Goal: Task Accomplishment & Management: Manage account settings

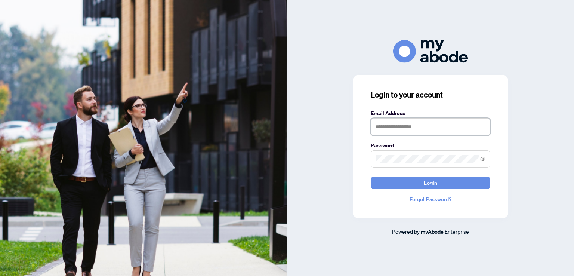
click at [413, 126] on input "text" at bounding box center [429, 126] width 119 height 17
type input "**********"
click at [370, 176] on button "Login" at bounding box center [429, 182] width 119 height 13
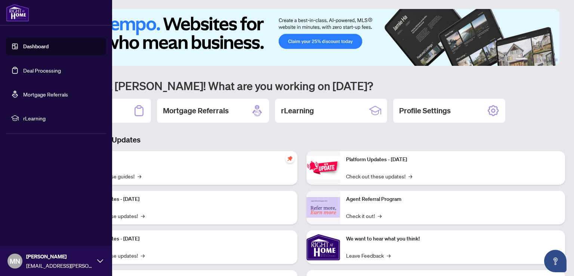
click at [23, 71] on link "Deal Processing" at bounding box center [42, 70] width 38 height 7
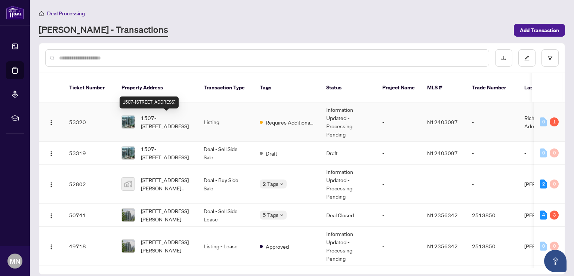
click at [161, 116] on span "1507-[STREET_ADDRESS]" at bounding box center [166, 122] width 51 height 16
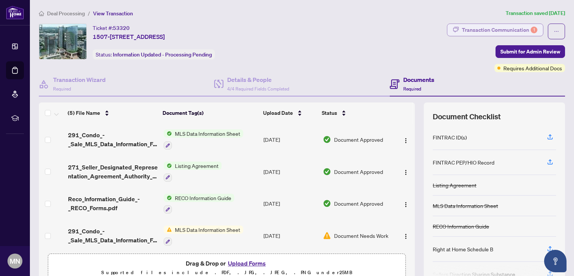
click at [488, 27] on div "Transaction Communication 1" at bounding box center [498, 30] width 75 height 12
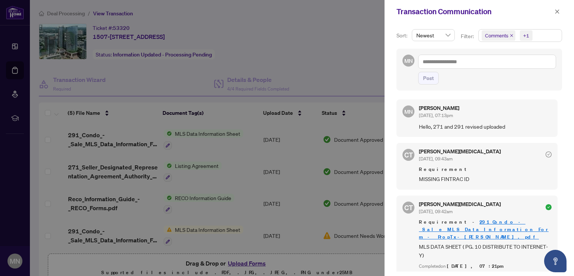
click at [488, 27] on div "Sort: Newest Filter: Comments +1 MN Post MN [PERSON_NAME] [DATE], 07:13pm Hello…" at bounding box center [478, 149] width 189 height 252
click at [205, 130] on div at bounding box center [287, 138] width 574 height 276
click at [557, 12] on icon "close" at bounding box center [557, 11] width 4 height 4
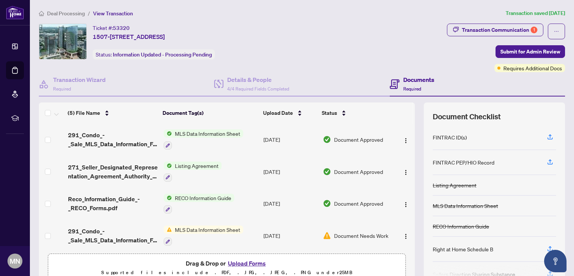
click at [193, 131] on span "MLS Data Information Sheet" at bounding box center [207, 133] width 71 height 8
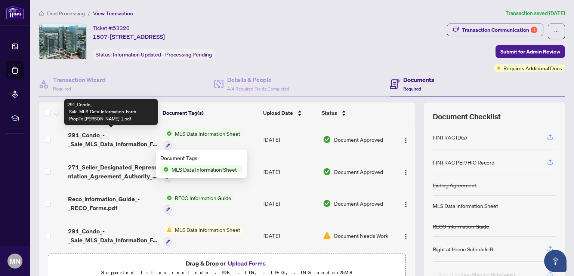
click at [91, 134] on span "291_Condo_-_Sale_MLS_Data_Information_Form_-_PropTx-[PERSON_NAME] 1.pdf" at bounding box center [113, 139] width 90 height 18
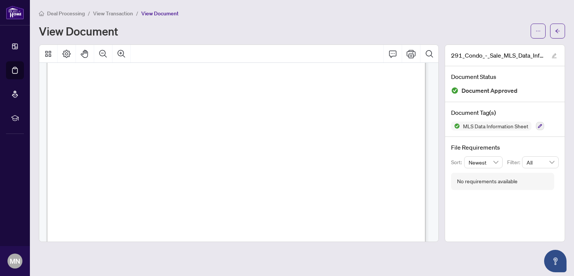
scroll to position [597, 0]
